Goal: Task Accomplishment & Management: Manage account settings

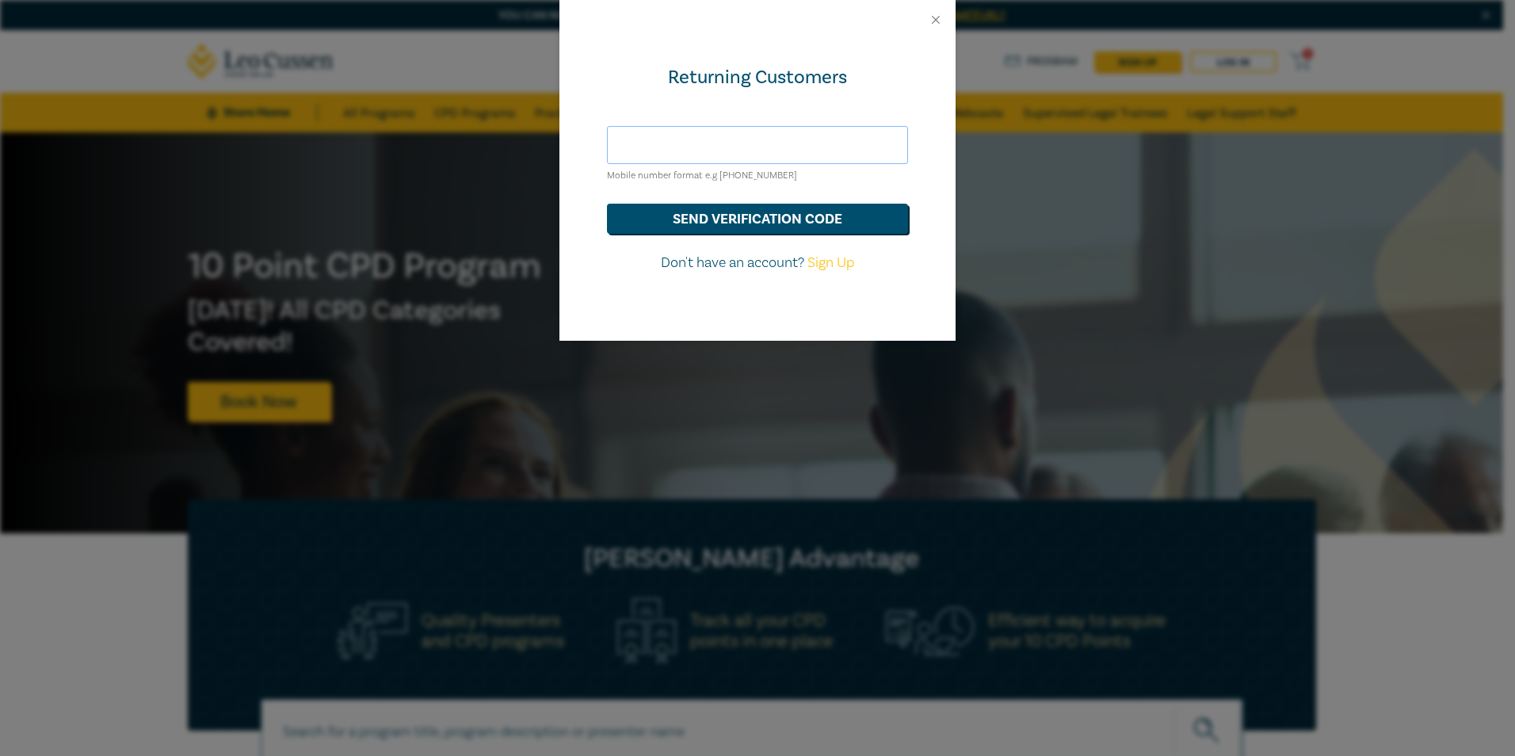
click at [660, 139] on input "text" at bounding box center [757, 145] width 301 height 38
type input "[PERSON_NAME][EMAIL_ADDRESS][DOMAIN_NAME]"
click at [736, 227] on button "send verification code" at bounding box center [757, 219] width 301 height 30
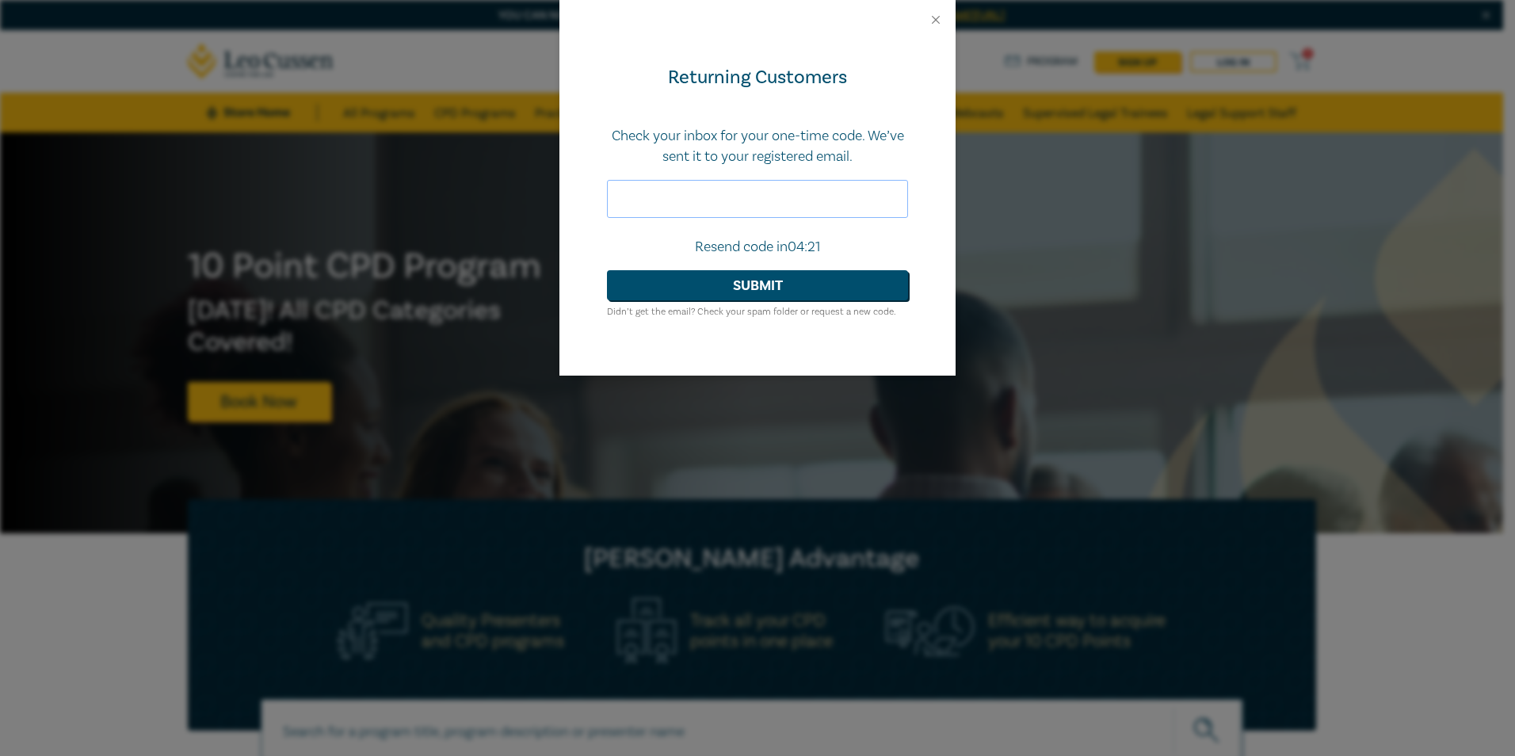
click at [736, 193] on input "text" at bounding box center [757, 199] width 301 height 38
type input "817780"
click at [736, 288] on button "Submit" at bounding box center [757, 285] width 301 height 30
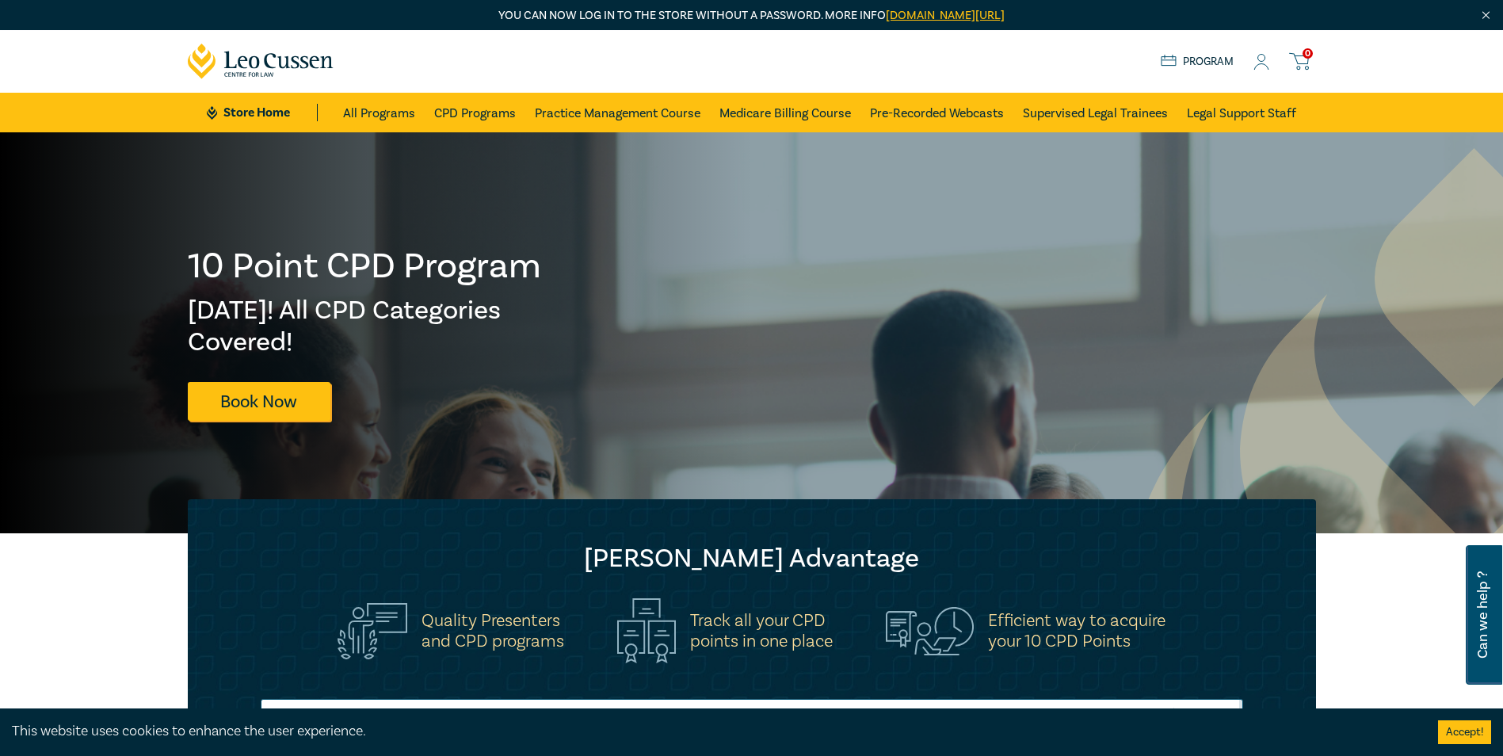
click at [1261, 63] on icon at bounding box center [1261, 62] width 16 height 17
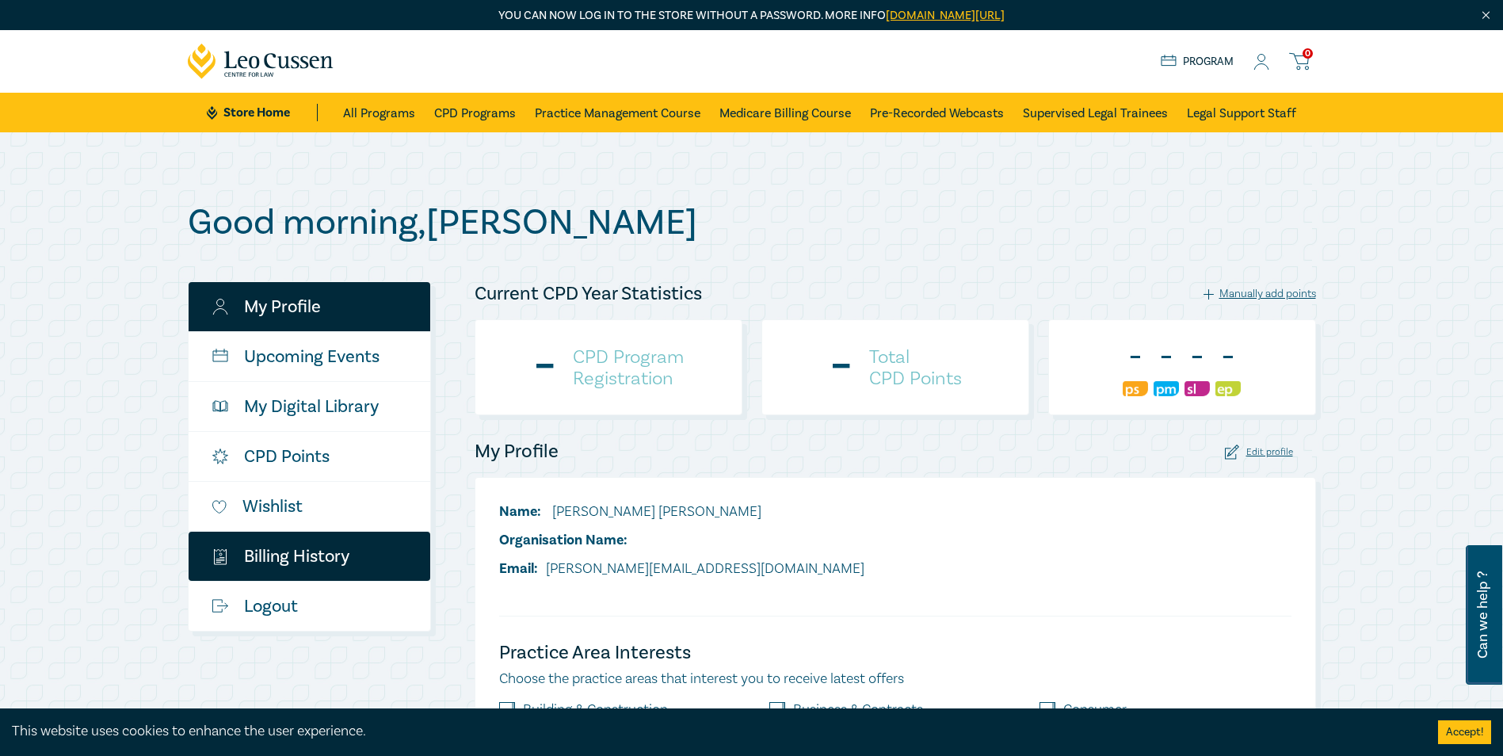
click at [258, 553] on link "$ Billing History" at bounding box center [310, 556] width 242 height 49
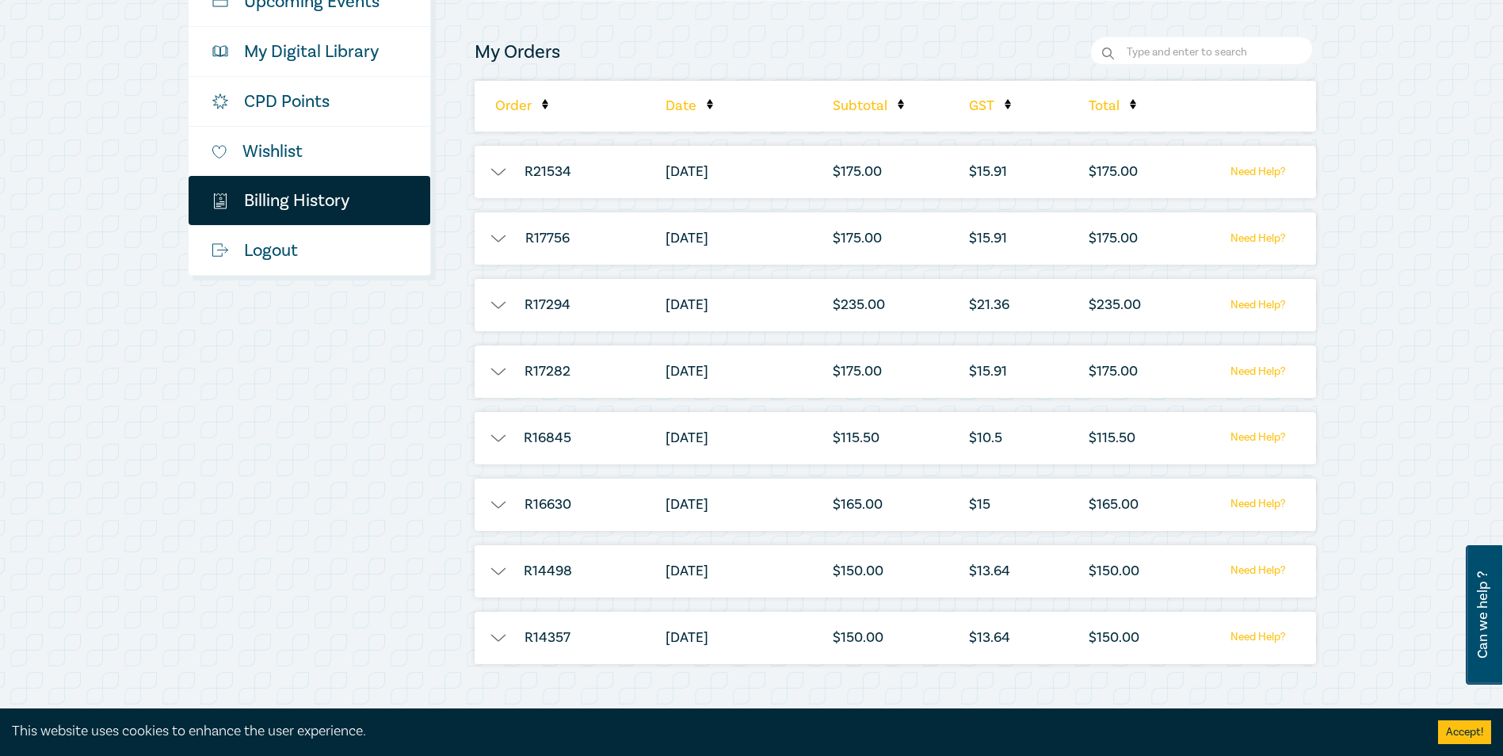
scroll to position [317, 0]
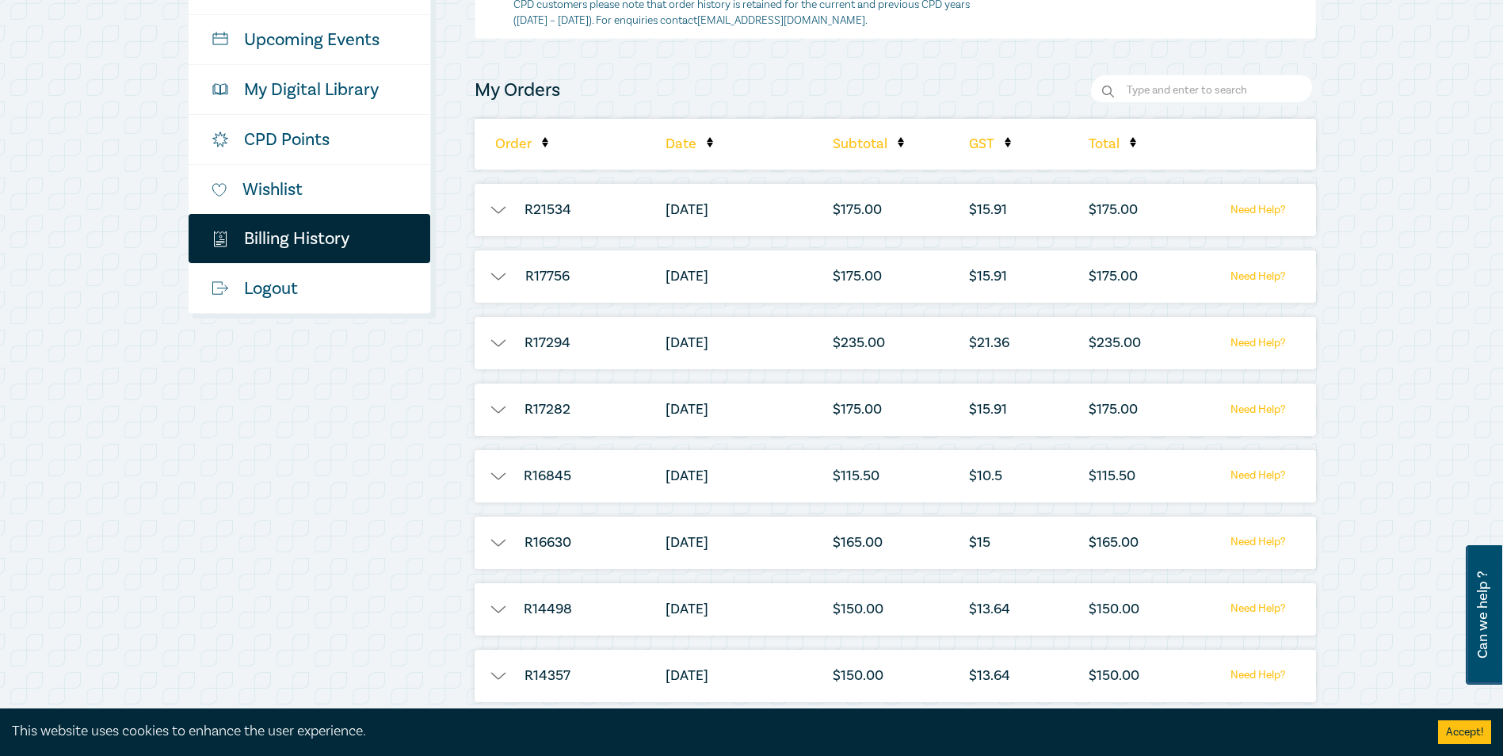
click at [1409, 389] on div "Good morning , [PERSON_NAME] My Profile Upcoming Events My Digital Library CPD …" at bounding box center [751, 300] width 1503 height 970
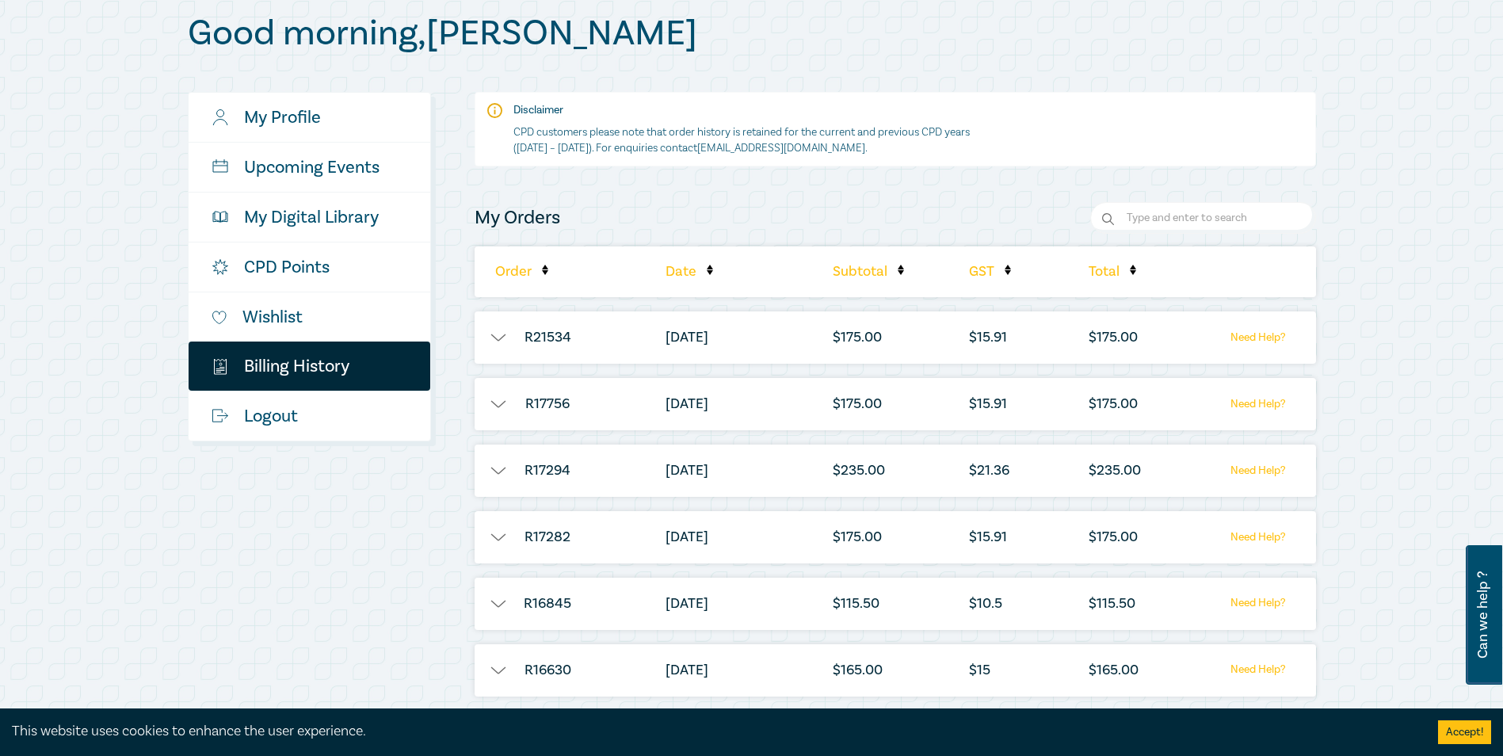
scroll to position [0, 0]
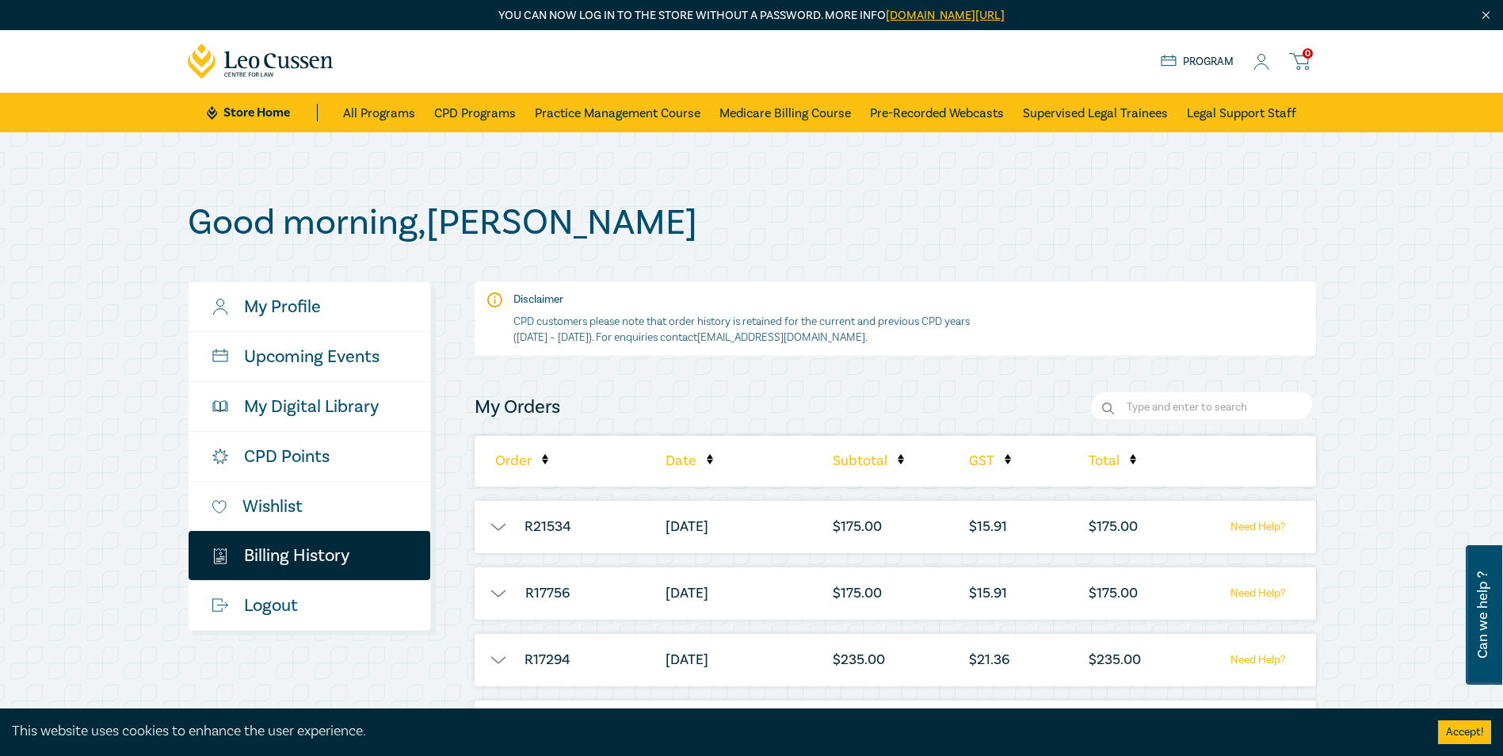
click at [499, 525] on button "button" at bounding box center [499, 527] width 48 height 16
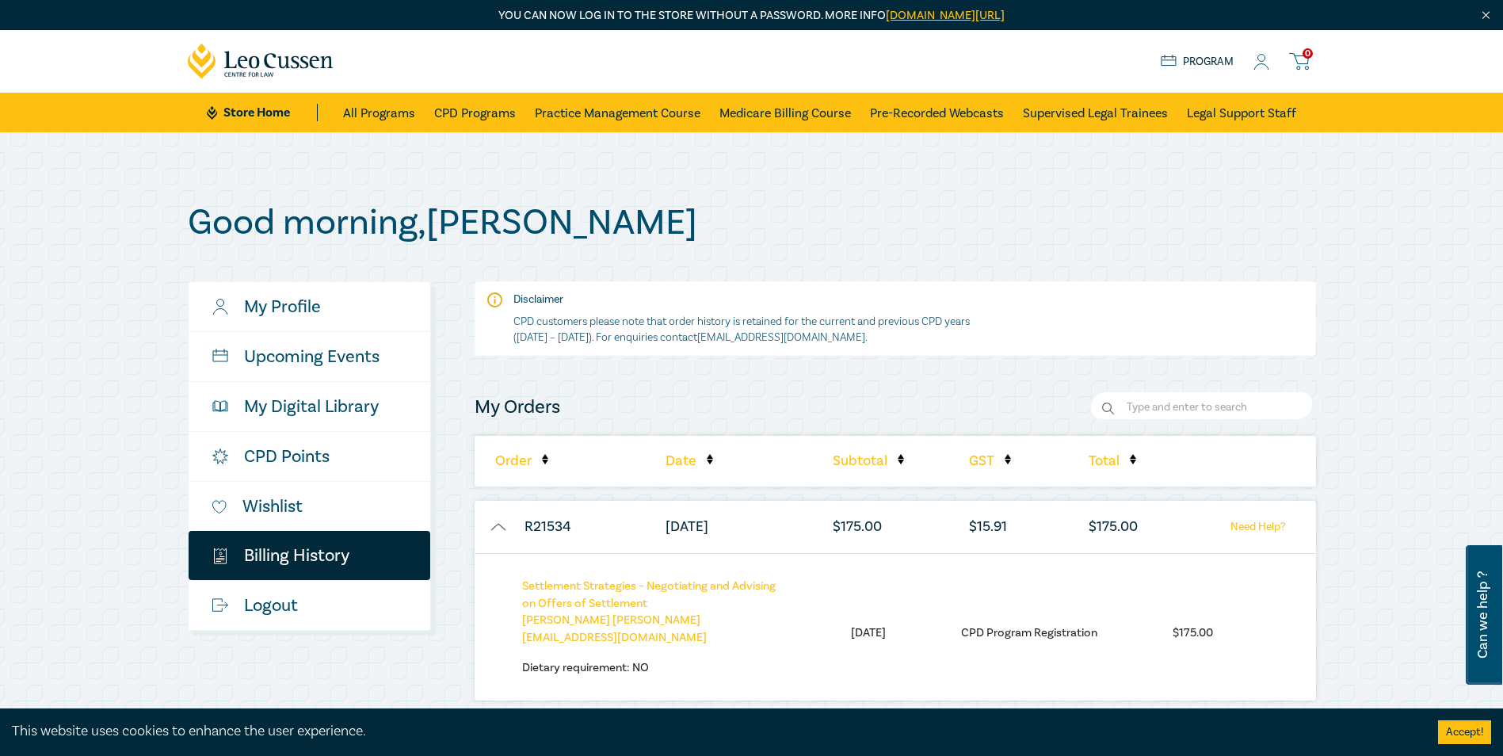
drag, startPoint x: 499, startPoint y: 526, endPoint x: 485, endPoint y: 536, distance: 17.1
click at [498, 526] on button "button" at bounding box center [499, 527] width 48 height 16
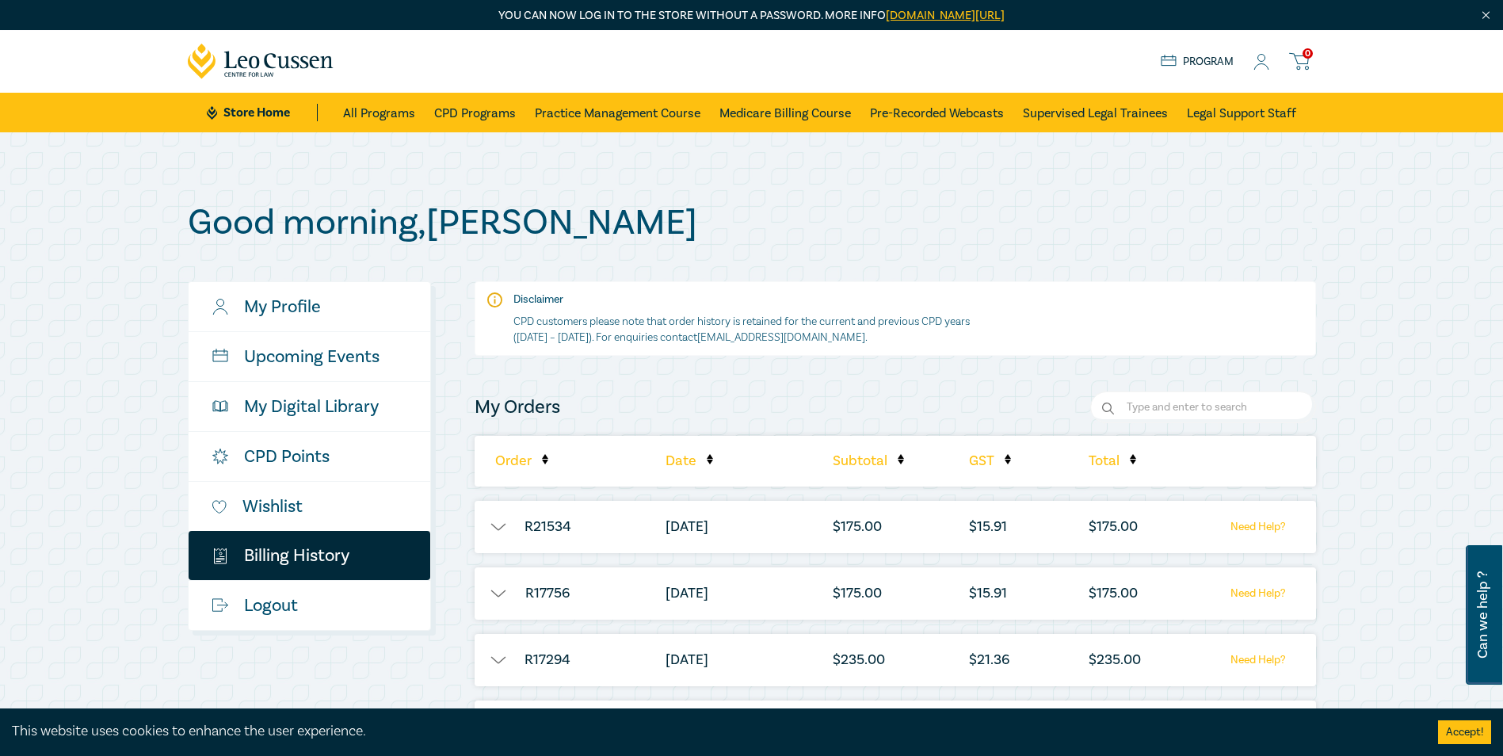
click at [1467, 291] on div "Good morning , [PERSON_NAME] My Profile Upcoming Events My Digital Library CPD …" at bounding box center [751, 617] width 1503 height 970
click at [1378, 212] on div "Good morning , Anita My Profile Upcoming Events My Digital Library CPD Points W…" at bounding box center [751, 617] width 1503 height 970
click at [1426, 259] on div "Good morning , Anita My Profile Upcoming Events My Digital Library CPD Points W…" at bounding box center [751, 617] width 1503 height 970
